Goal: Information Seeking & Learning: Learn about a topic

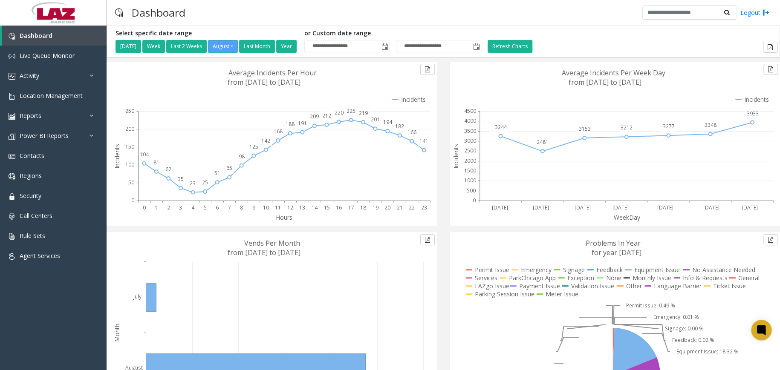
click at [602, 288] on icon at bounding box center [588, 286] width 52 height 8
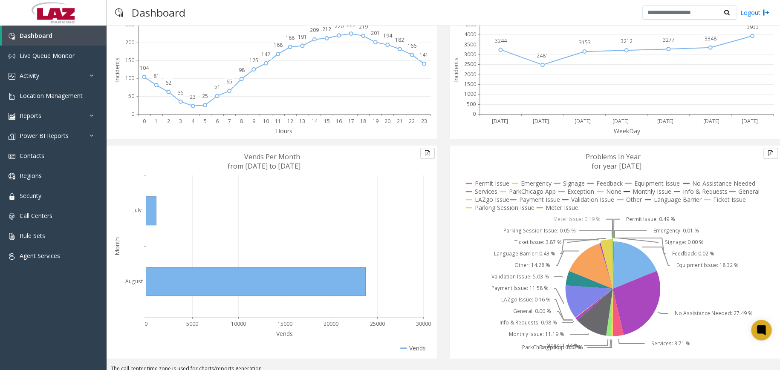
scroll to position [93, 0]
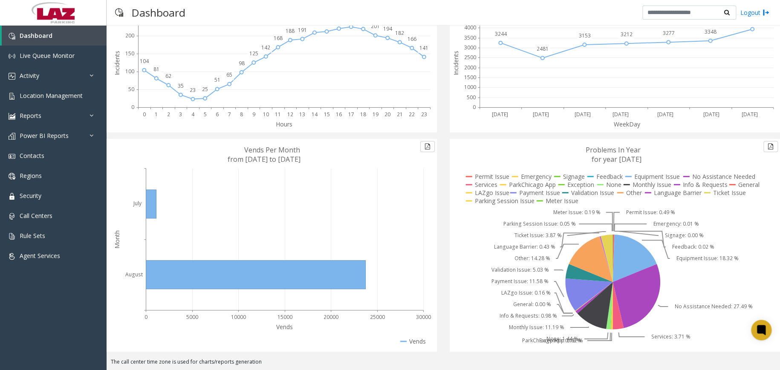
click at [659, 193] on icon at bounding box center [673, 193] width 57 height 8
click at [704, 191] on icon at bounding box center [724, 193] width 41 height 8
click at [728, 193] on icon at bounding box center [724, 193] width 41 height 8
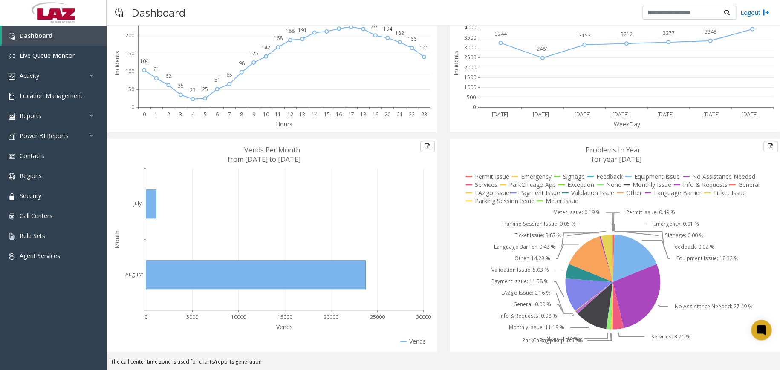
click at [682, 182] on icon at bounding box center [700, 185] width 53 height 8
drag, startPoint x: 661, startPoint y: 173, endPoint x: 566, endPoint y: 177, distance: 95.6
click at [660, 174] on icon at bounding box center [652, 177] width 55 height 8
drag, startPoint x: 558, startPoint y: 180, endPoint x: 505, endPoint y: 177, distance: 53.4
click at [558, 180] on icon at bounding box center [569, 177] width 31 height 8
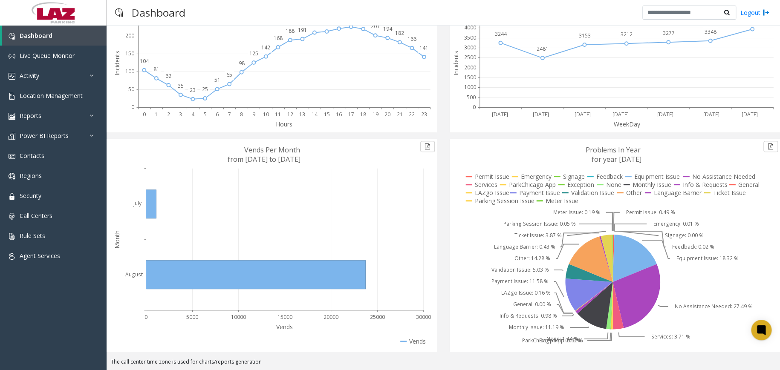
click at [493, 176] on icon at bounding box center [487, 177] width 43 height 8
click at [490, 177] on icon at bounding box center [487, 177] width 43 height 8
click at [474, 194] on icon at bounding box center [487, 193] width 42 height 8
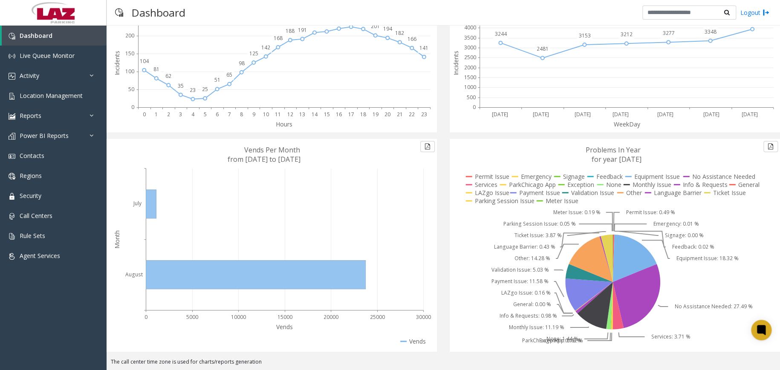
click at [413, 338] on icon at bounding box center [413, 342] width 26 height 8
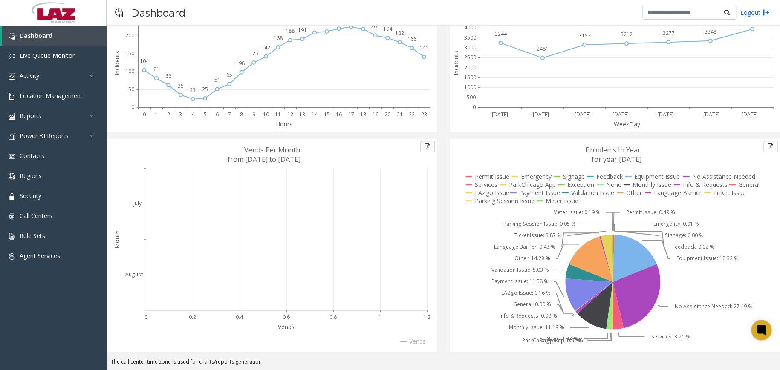
click at [418, 341] on icon at bounding box center [413, 342] width 26 height 8
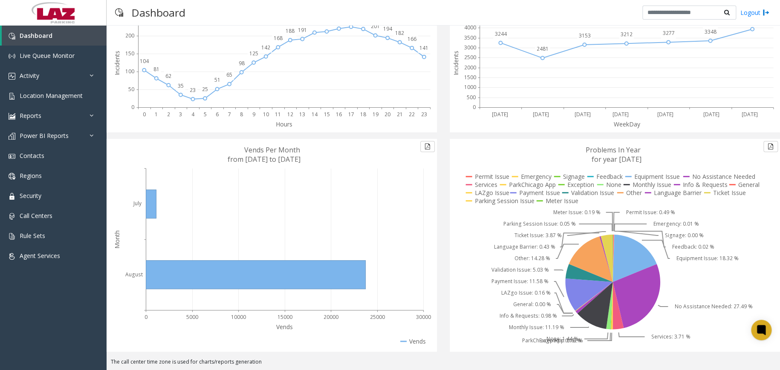
click at [478, 176] on icon at bounding box center [487, 177] width 43 height 8
click at [489, 193] on icon at bounding box center [487, 193] width 42 height 8
click at [473, 198] on icon at bounding box center [500, 201] width 68 height 8
click at [478, 178] on icon at bounding box center [487, 177] width 43 height 8
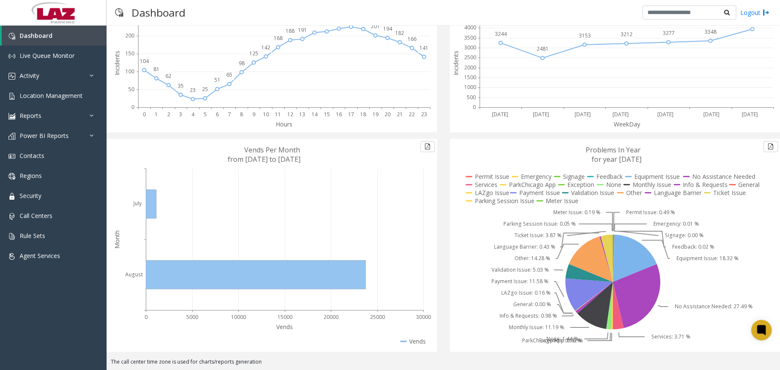
click at [420, 341] on icon at bounding box center [413, 342] width 26 height 8
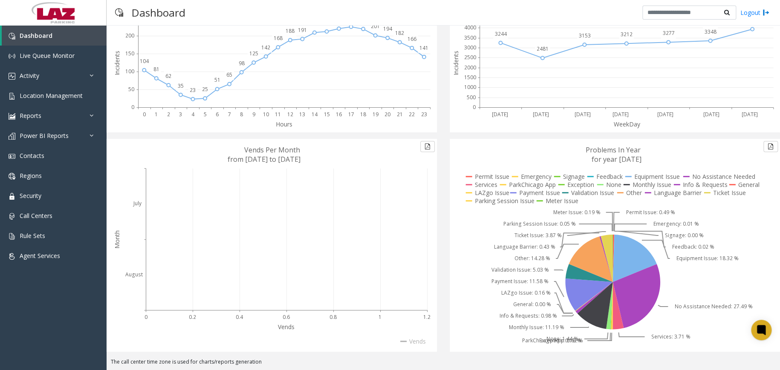
click at [420, 340] on icon at bounding box center [413, 342] width 26 height 8
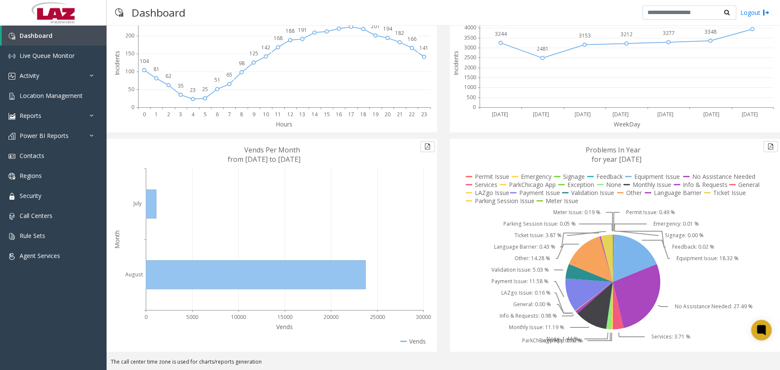
click at [419, 341] on icon at bounding box center [413, 342] width 26 height 8
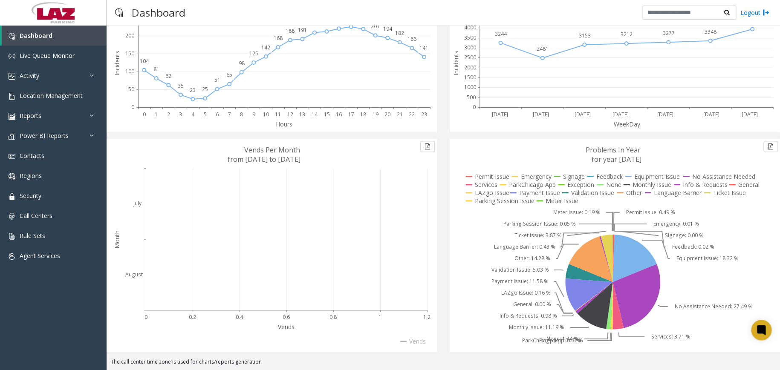
click at [419, 341] on icon at bounding box center [413, 342] width 26 height 8
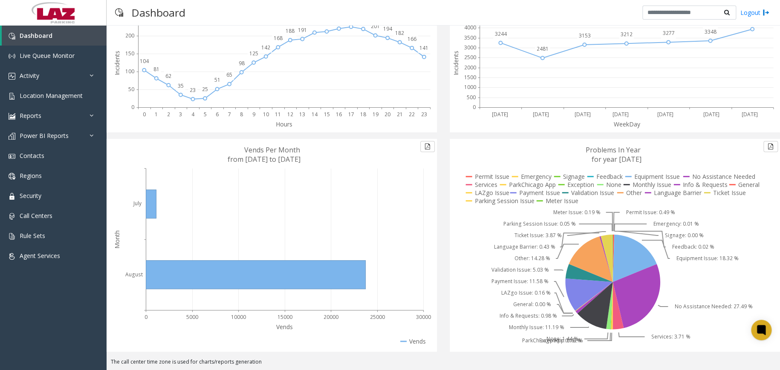
click at [510, 209] on icon at bounding box center [613, 245] width 326 height 213
click at [510, 203] on icon at bounding box center [500, 201] width 68 height 8
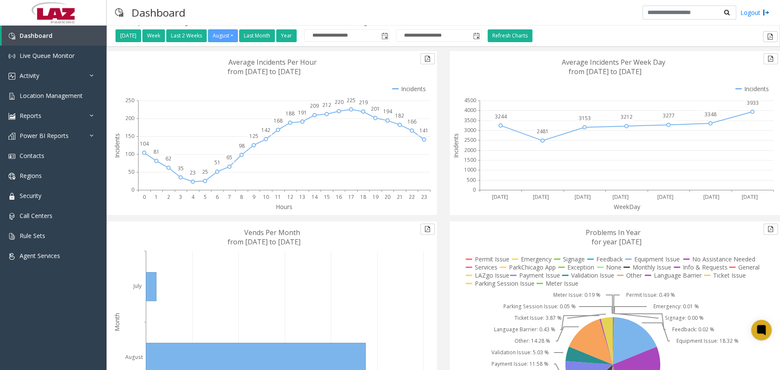
scroll to position [0, 0]
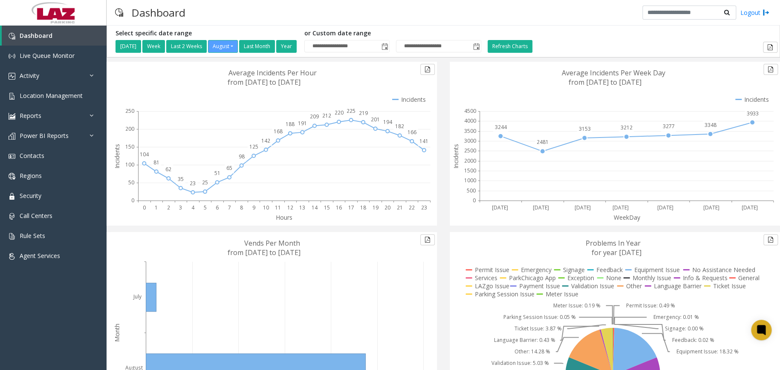
click at [750, 100] on icon at bounding box center [752, 99] width 34 height 8
click at [483, 278] on icon at bounding box center [482, 278] width 32 height 8
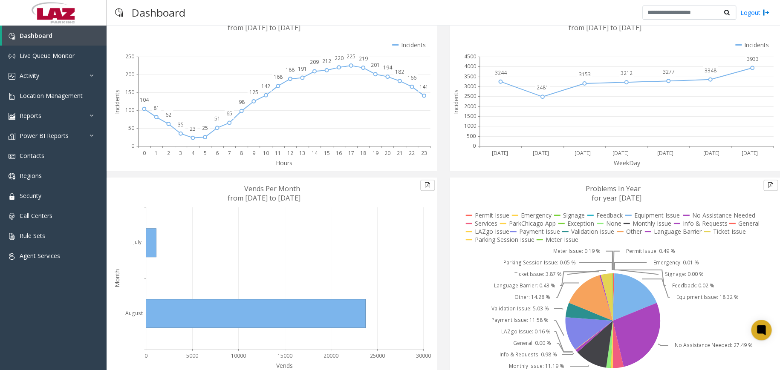
scroll to position [57, 0]
